Goal: Task Accomplishment & Management: Complete application form

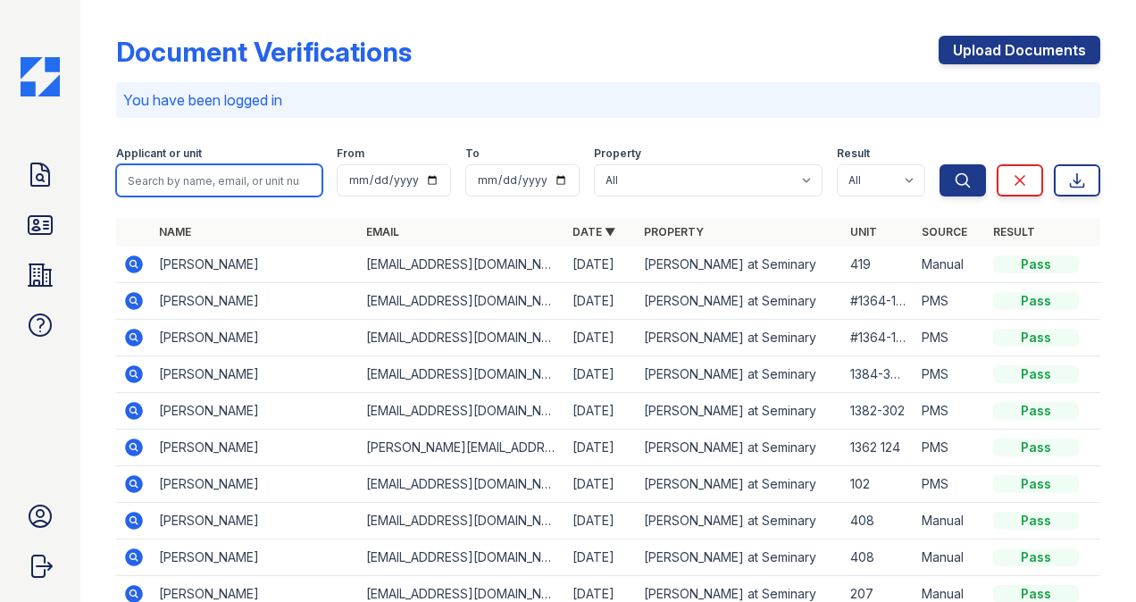
click at [211, 184] on input "search" at bounding box center [219, 180] width 206 height 32
type input "[PERSON_NAME]"
click at [954, 173] on icon "submit" at bounding box center [963, 180] width 18 height 18
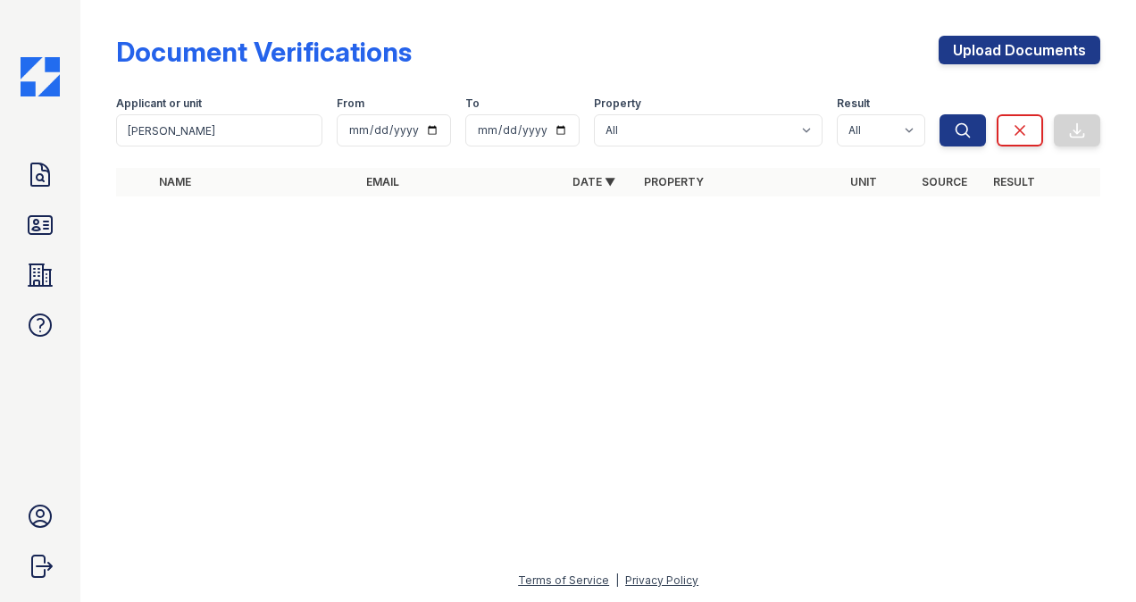
click at [39, 230] on icon at bounding box center [40, 225] width 29 height 29
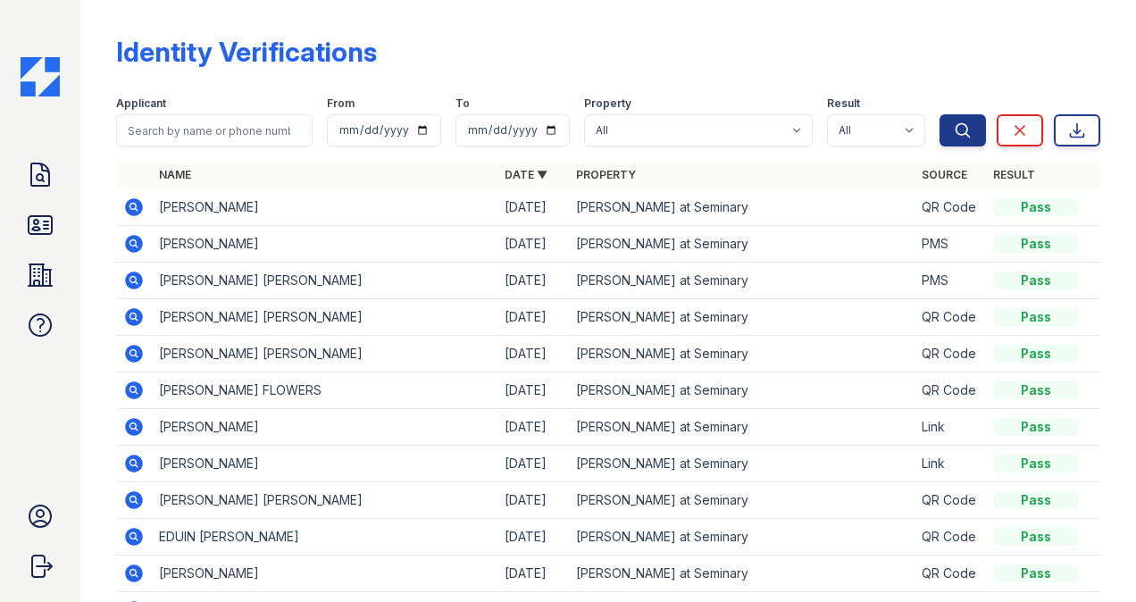
click at [45, 180] on icon at bounding box center [40, 175] width 29 height 29
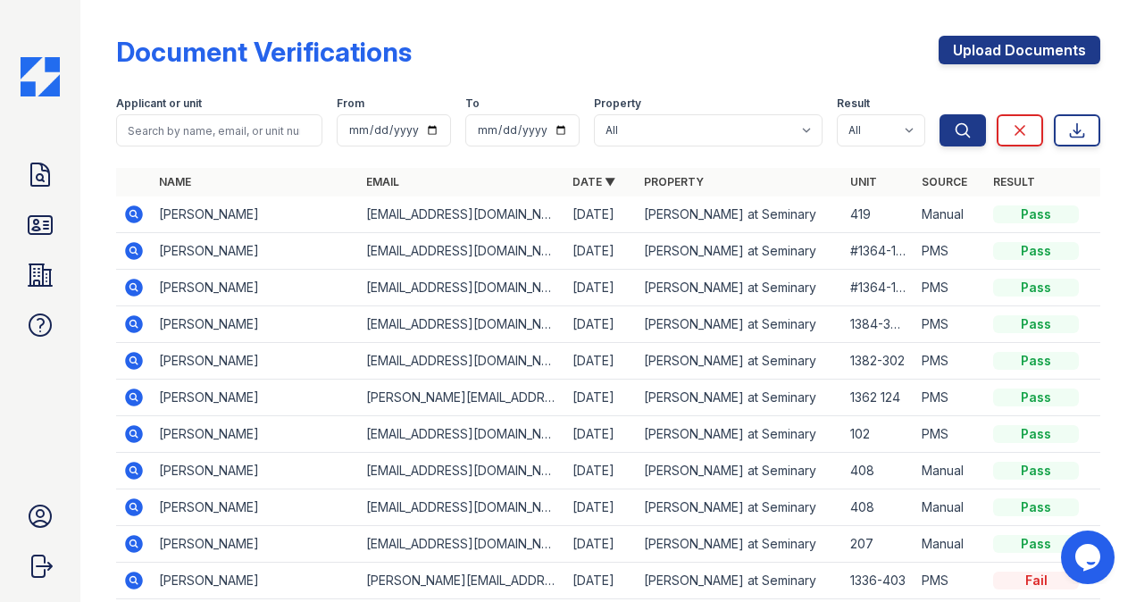
click at [972, 46] on link "Upload Documents" at bounding box center [1020, 50] width 162 height 29
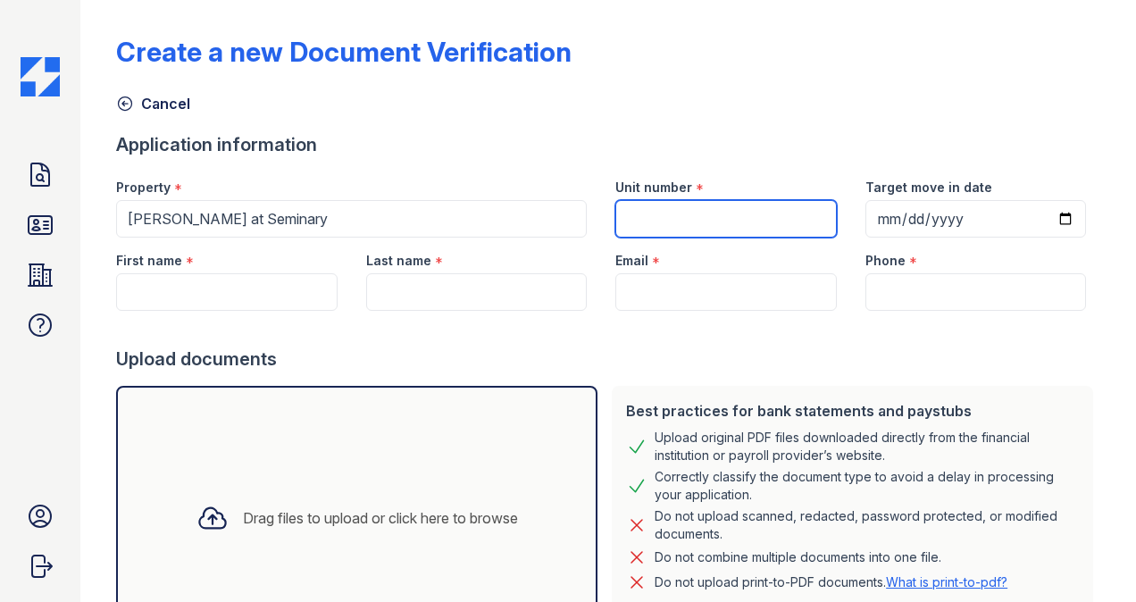
click at [648, 216] on input "Unit number" at bounding box center [725, 219] width 221 height 38
type input "139"
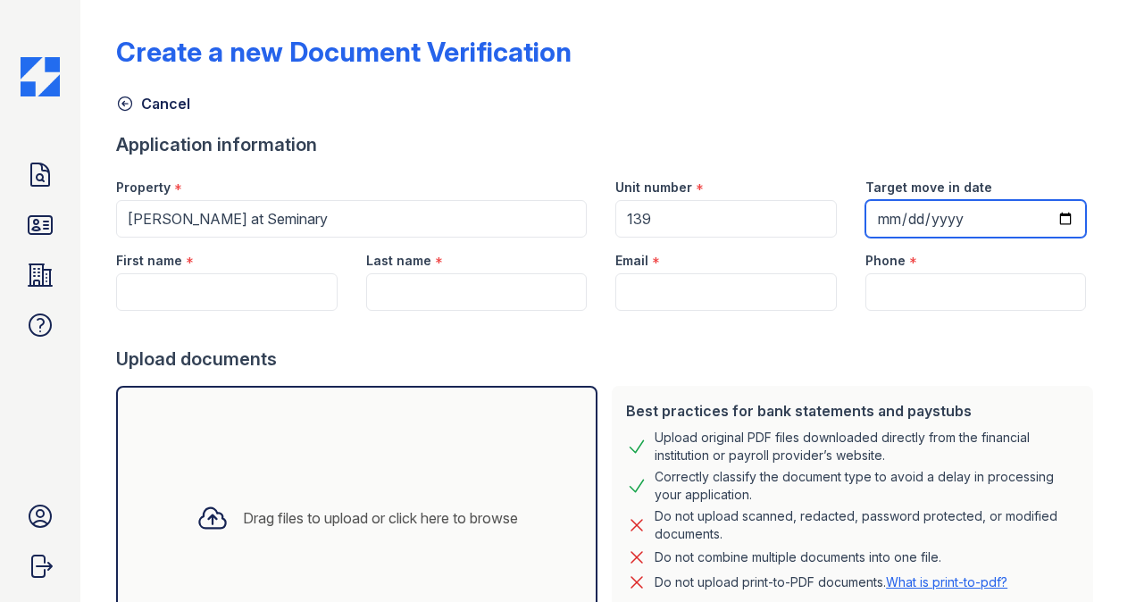
click at [878, 216] on input "Target move in date" at bounding box center [975, 219] width 221 height 38
type input "[DATE]"
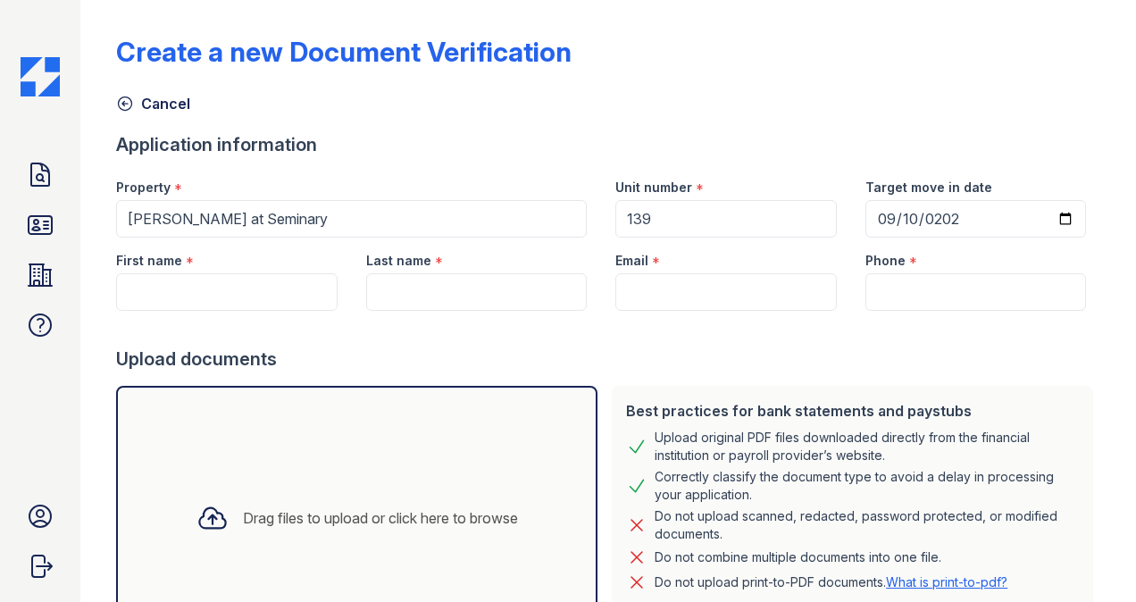
click at [143, 267] on label "First name" at bounding box center [149, 261] width 66 height 18
click at [143, 273] on input "First name" at bounding box center [226, 292] width 221 height 38
click at [153, 288] on input "First name" at bounding box center [226, 292] width 221 height 38
type input "J"
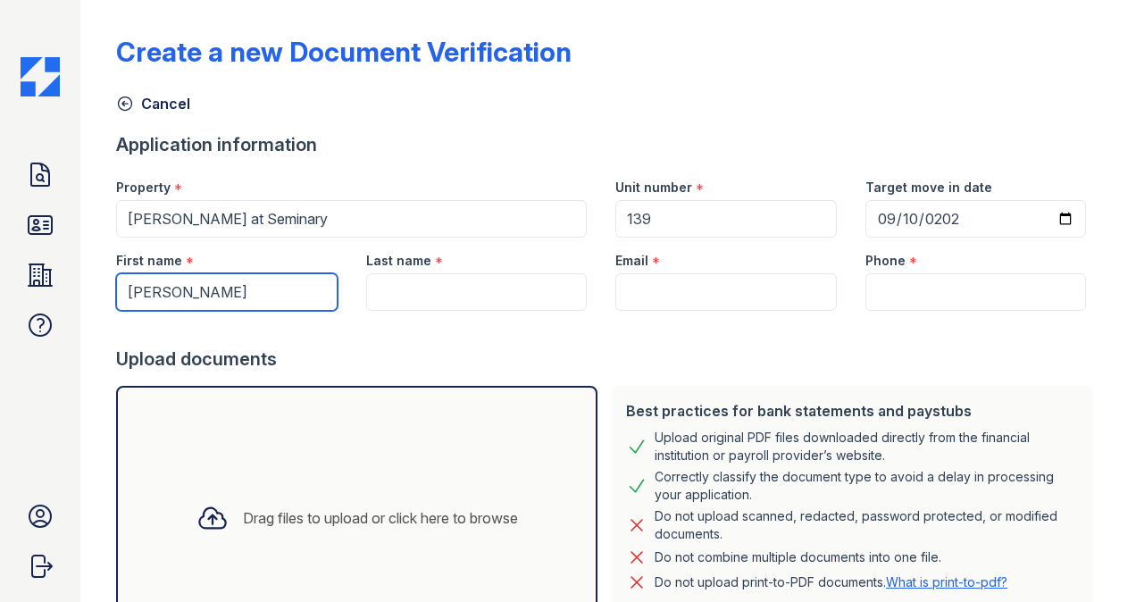
type input "[PERSON_NAME]"
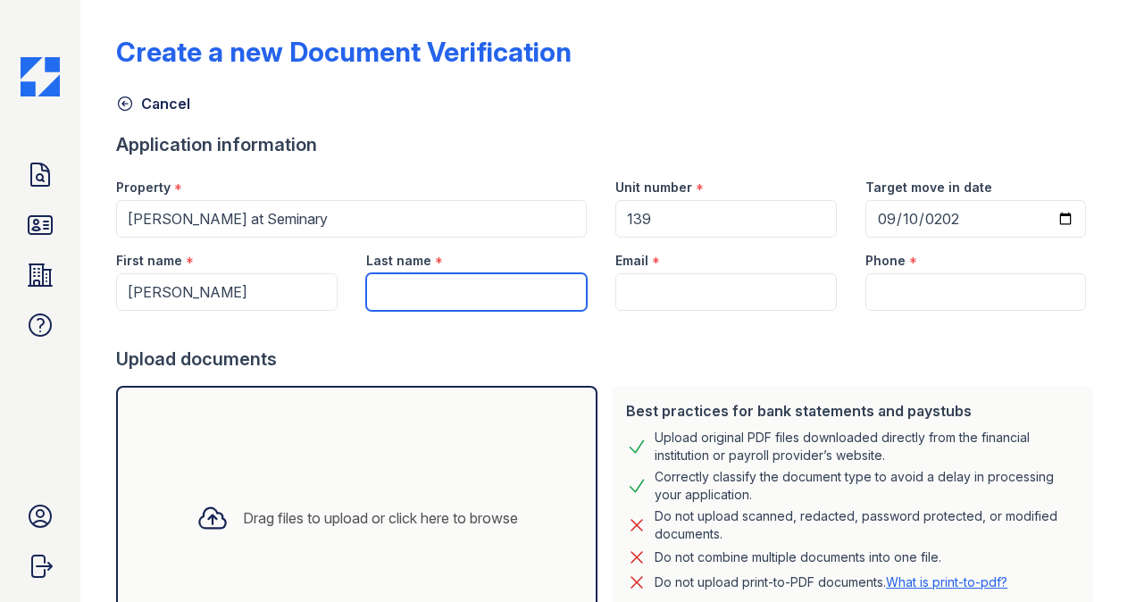
click at [459, 291] on input "Last name" at bounding box center [476, 292] width 221 height 38
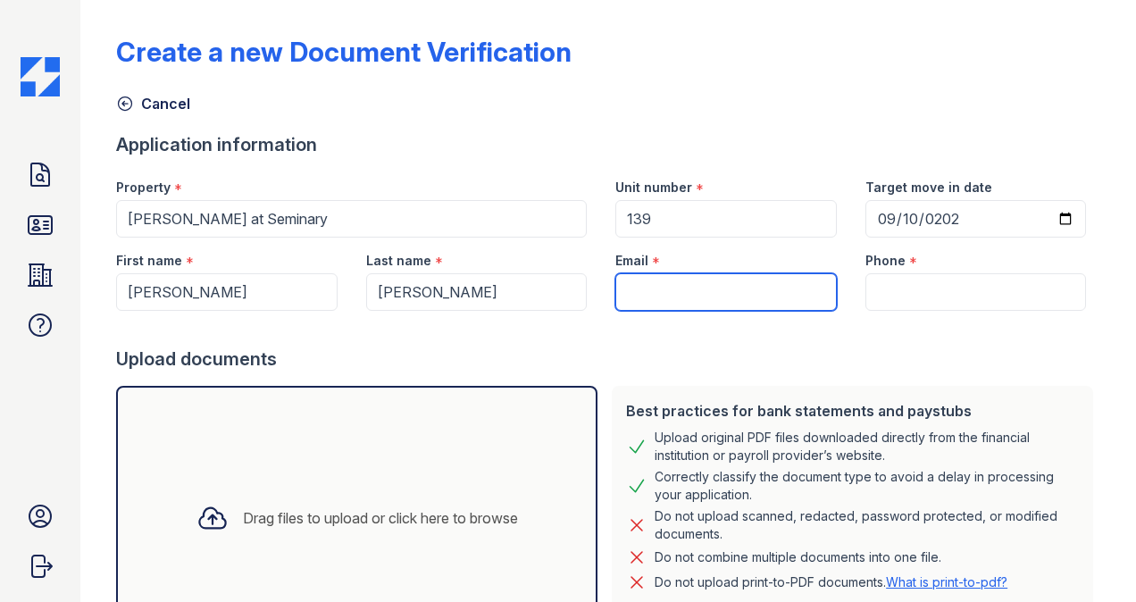
click at [650, 286] on input "Email" at bounding box center [725, 292] width 221 height 38
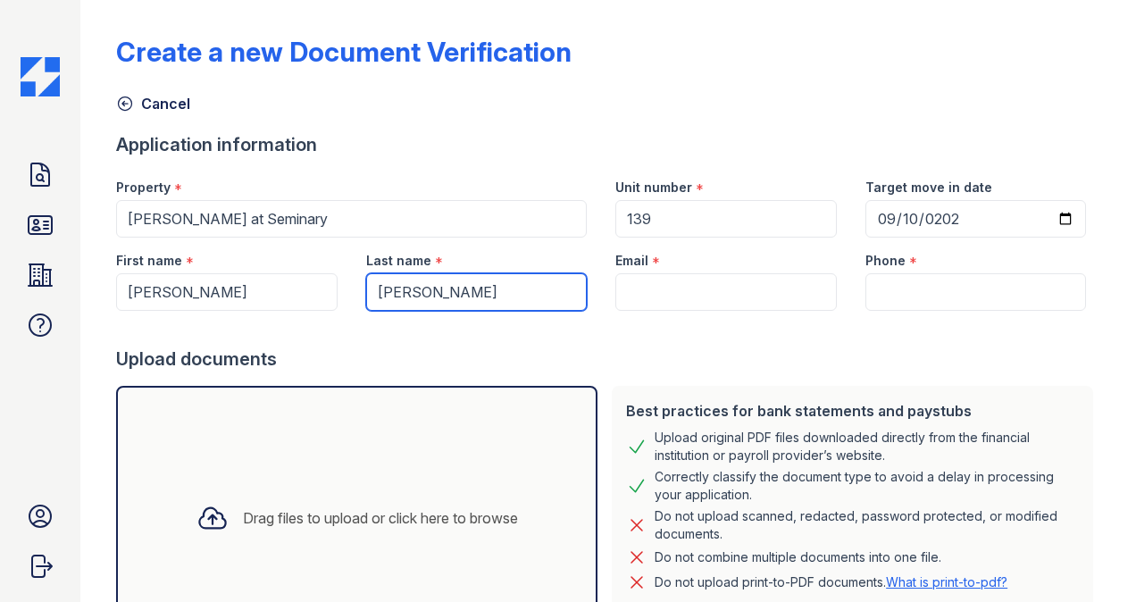
click at [388, 290] on input "[PERSON_NAME]" at bounding box center [476, 292] width 221 height 38
click at [397, 294] on input "[PERSON_NAME]" at bounding box center [476, 292] width 221 height 38
type input "[PERSON_NAME]"
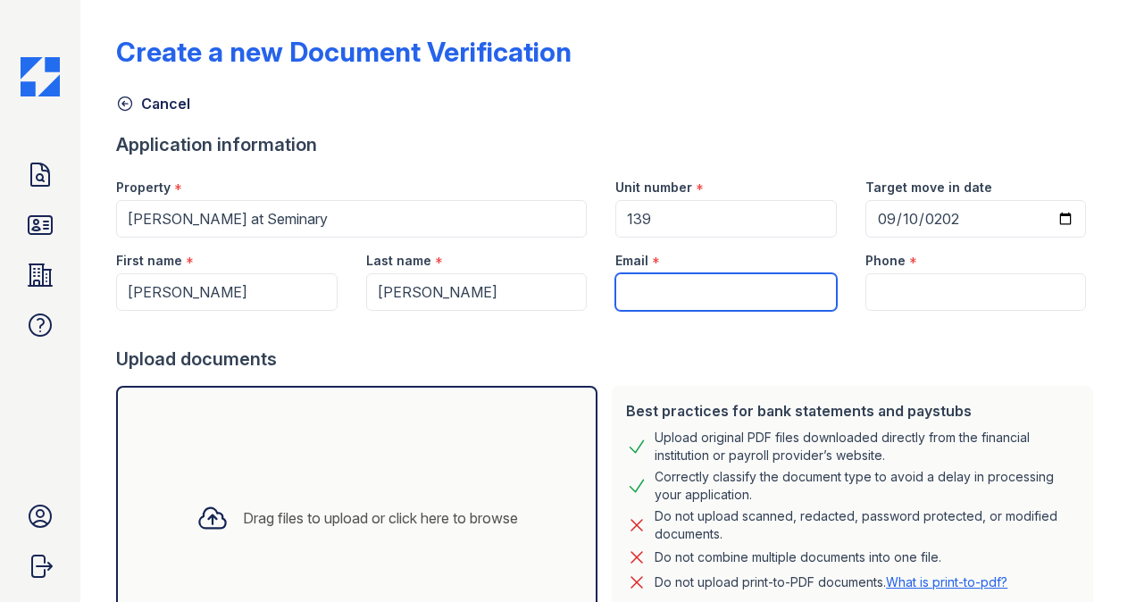
click at [656, 292] on input "Email" at bounding box center [725, 292] width 221 height 38
click at [634, 293] on input "Email" at bounding box center [725, 292] width 221 height 38
paste input "[EMAIL_ADDRESS][DOMAIN_NAME]"
type input "[EMAIL_ADDRESS][DOMAIN_NAME]"
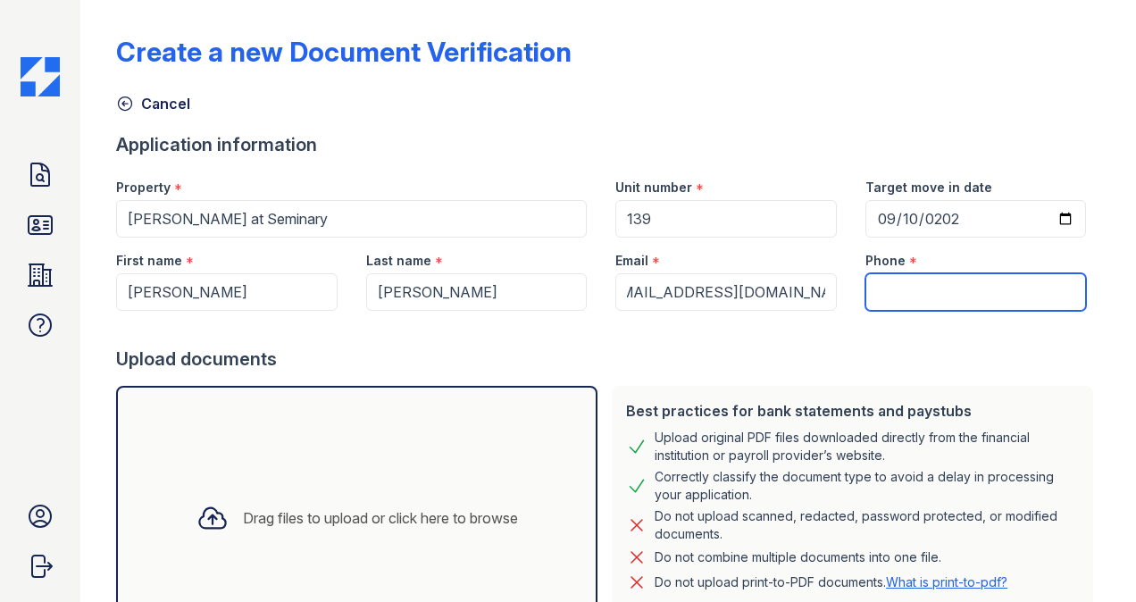
scroll to position [0, 0]
click at [940, 286] on input "Phone" at bounding box center [975, 292] width 221 height 38
type input "8177095925"
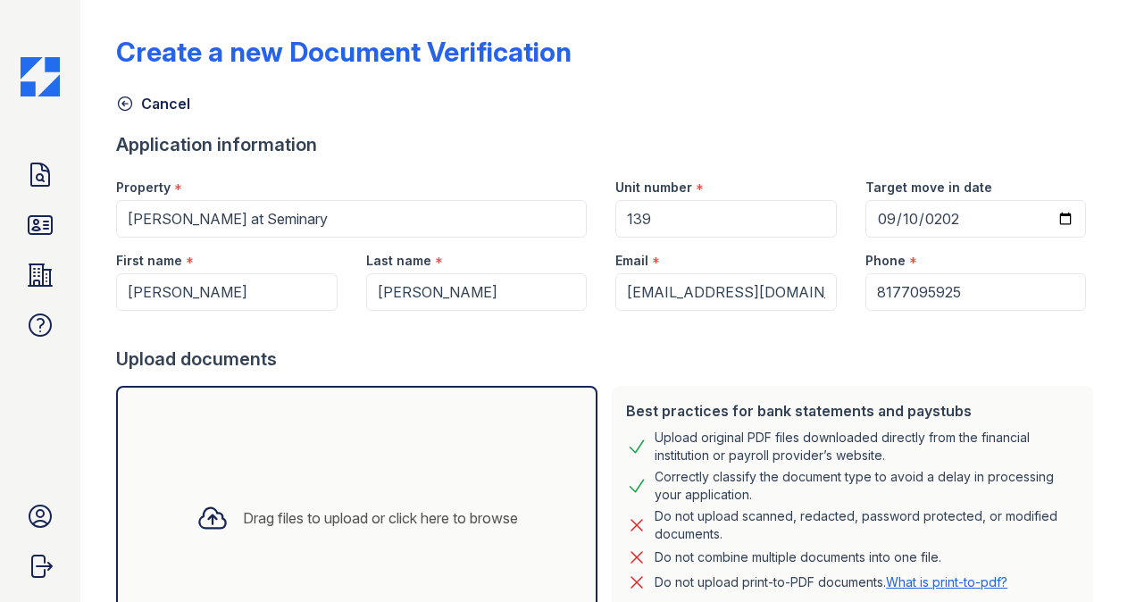
click at [551, 355] on div "Upload documents" at bounding box center [608, 359] width 984 height 25
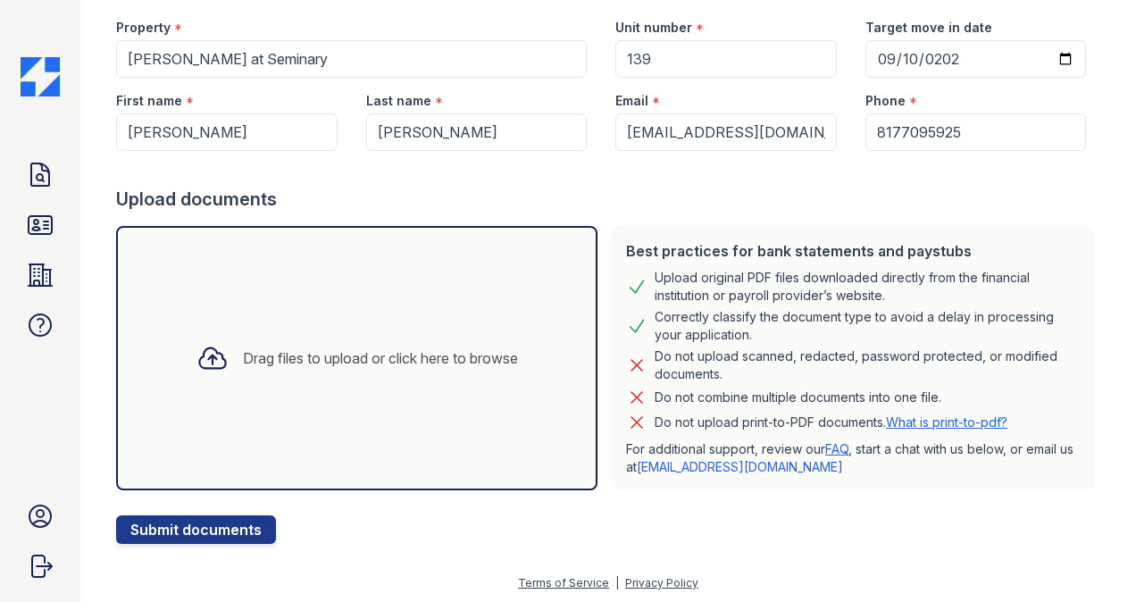
scroll to position [161, 0]
click at [243, 358] on div "Drag files to upload or click here to browse" at bounding box center [380, 357] width 275 height 21
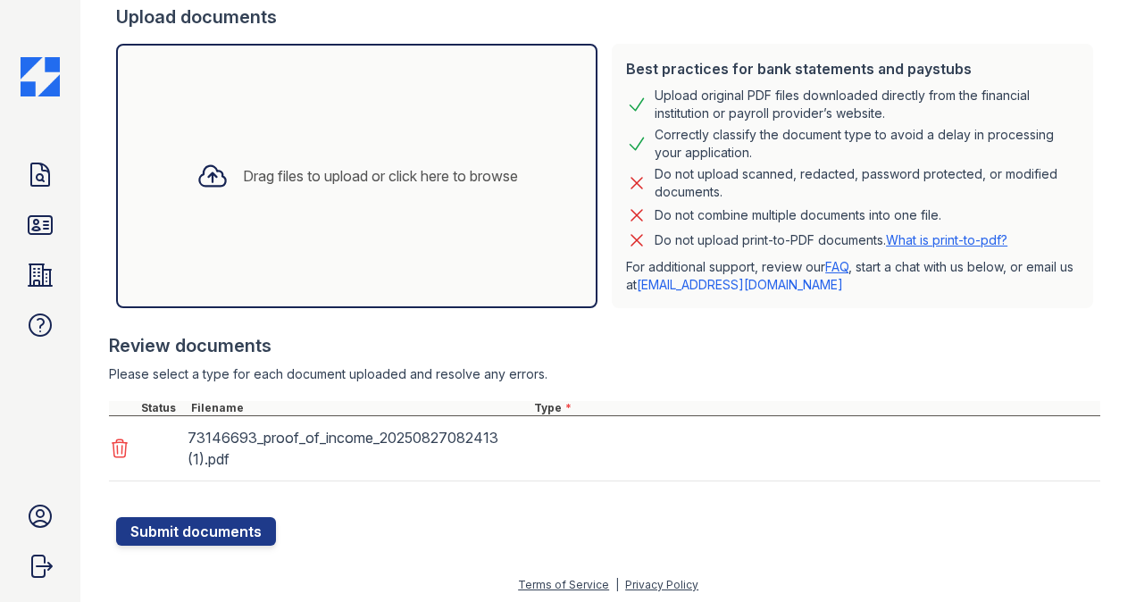
scroll to position [345, 0]
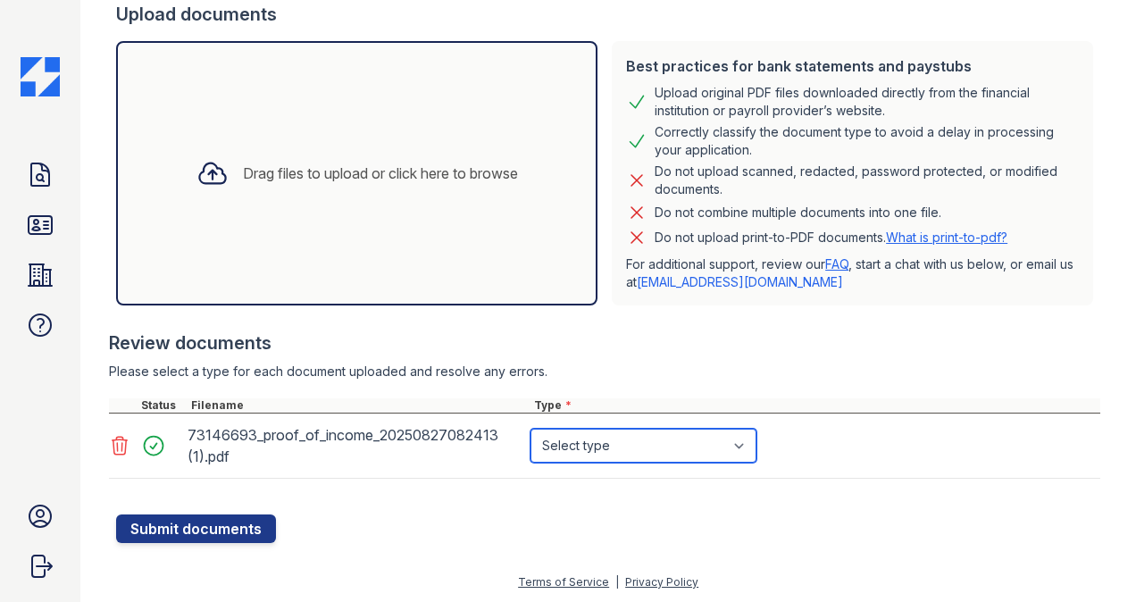
click at [652, 445] on select "Select type Paystub Bank Statement Offer Letter Tax Documents Benefit Award Let…" at bounding box center [644, 446] width 226 height 34
select select "paystub"
click at [531, 429] on select "Select type Paystub Bank Statement Offer Letter Tax Documents Benefit Award Let…" at bounding box center [644, 446] width 226 height 34
click at [225, 527] on button "Submit documents" at bounding box center [196, 528] width 160 height 29
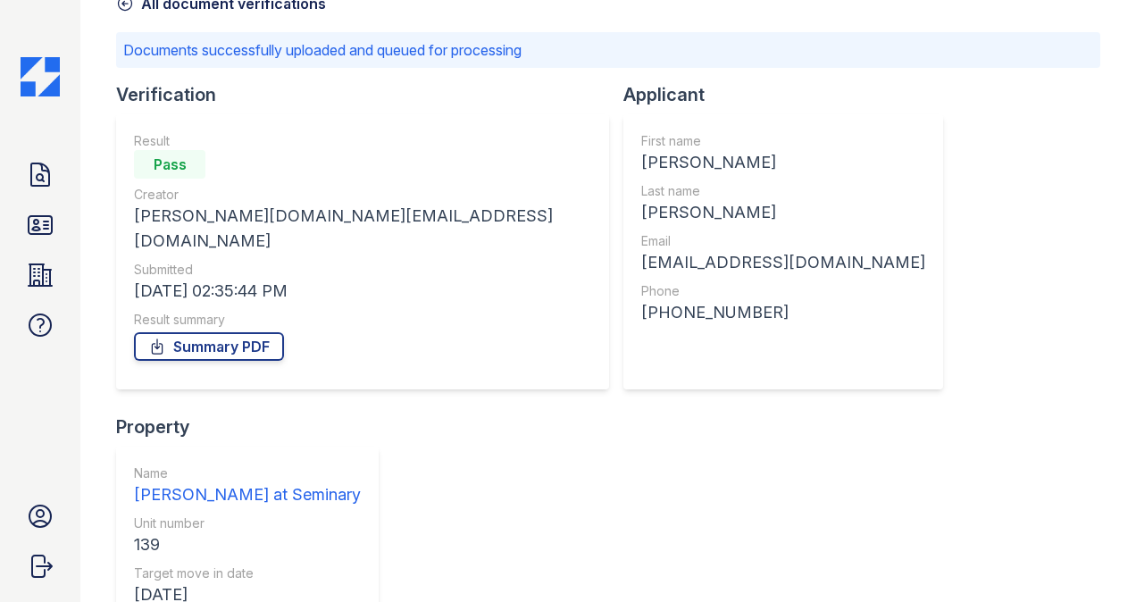
scroll to position [113, 0]
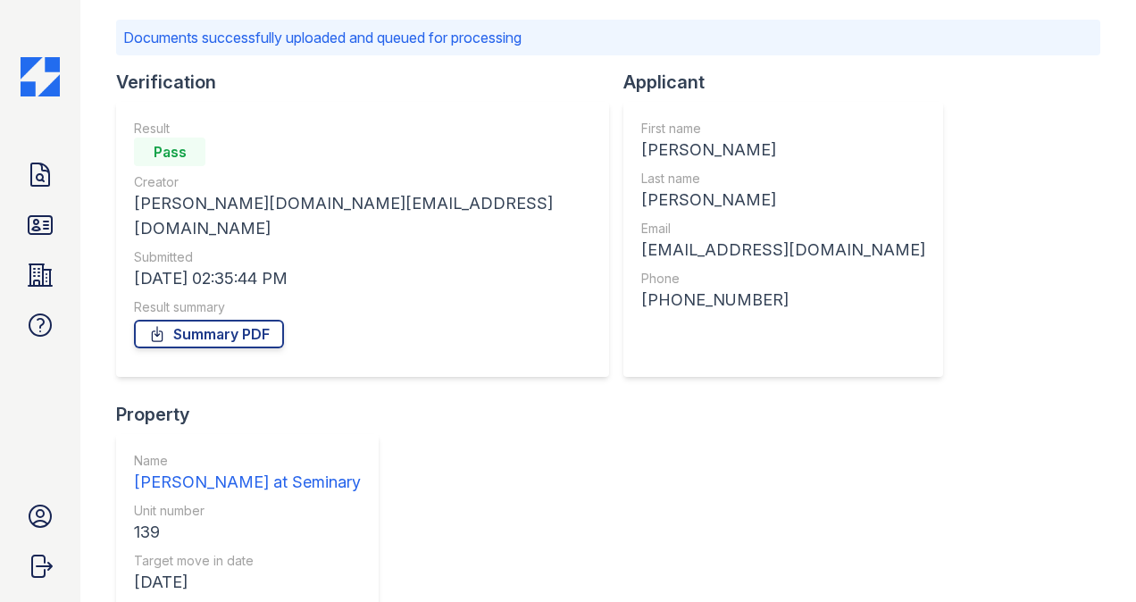
drag, startPoint x: 157, startPoint y: 500, endPoint x: 136, endPoint y: 504, distance: 21.7
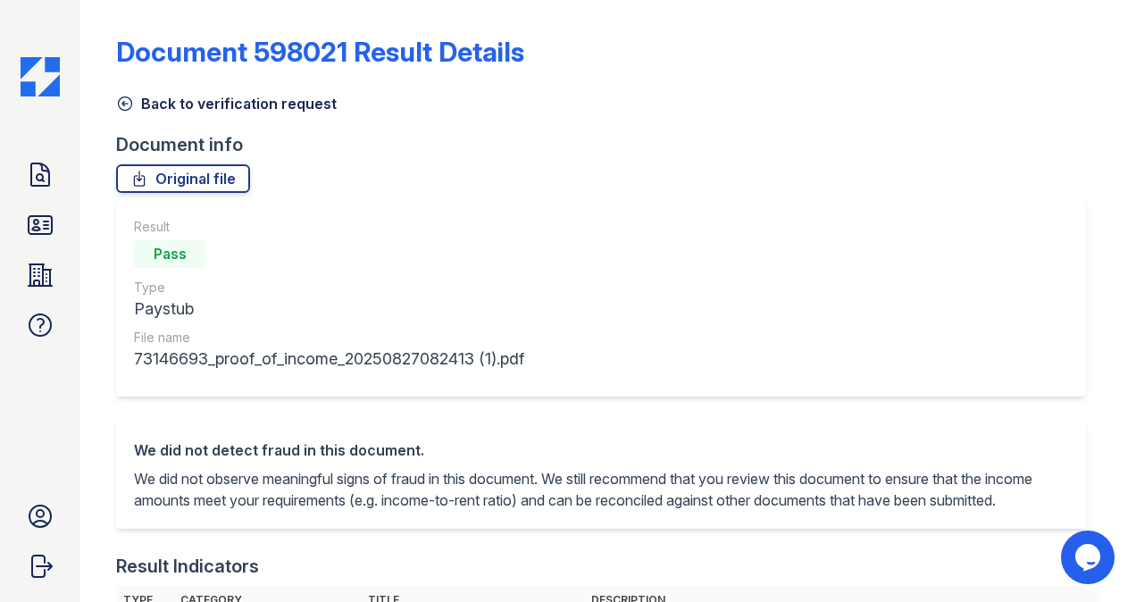
click at [126, 105] on icon at bounding box center [125, 104] width 18 height 18
